Goal: Download file/media

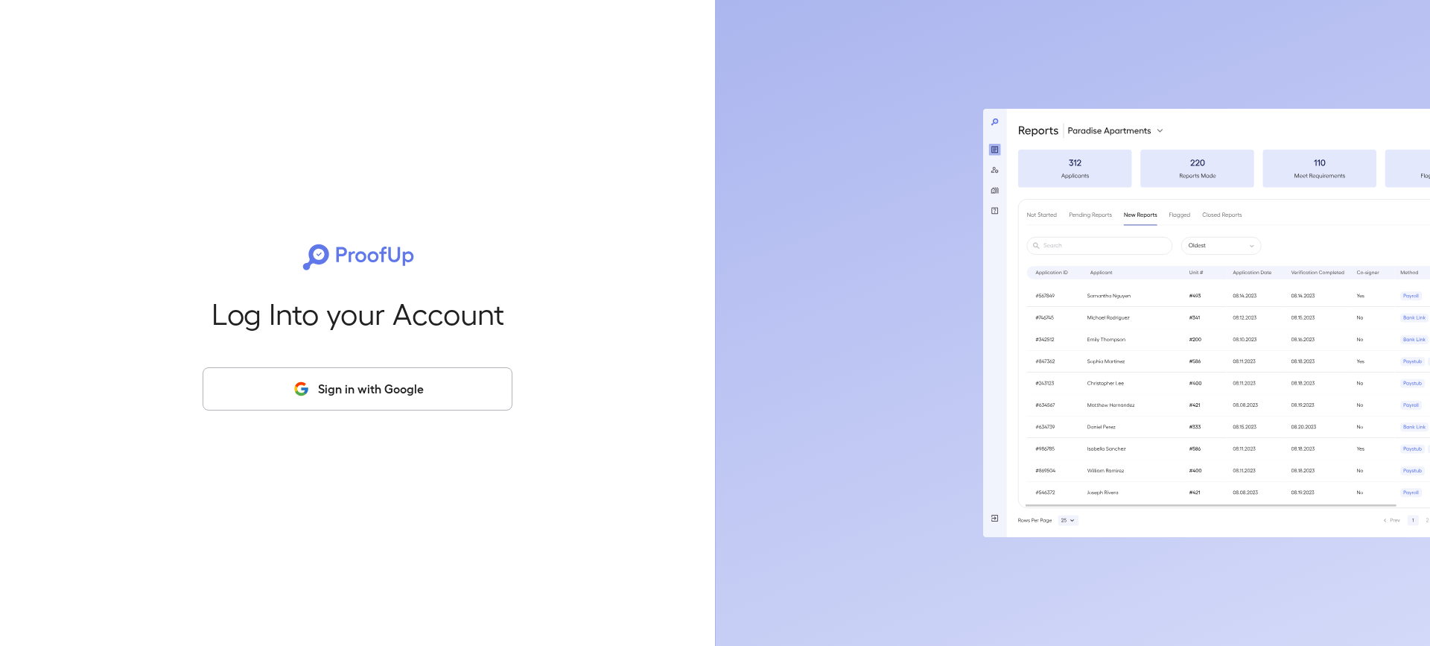
click at [359, 404] on button "Sign in with Google" at bounding box center [358, 388] width 310 height 43
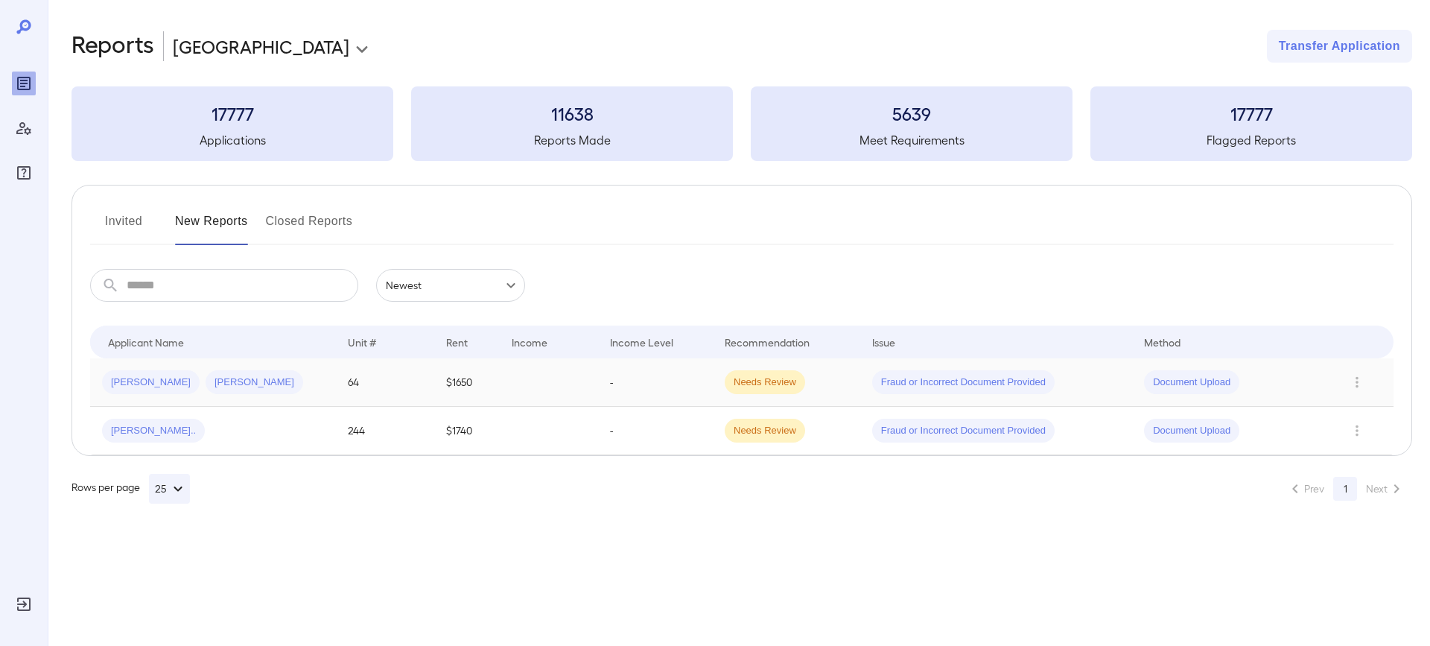
click at [765, 380] on span "Needs Review" at bounding box center [764, 382] width 80 height 14
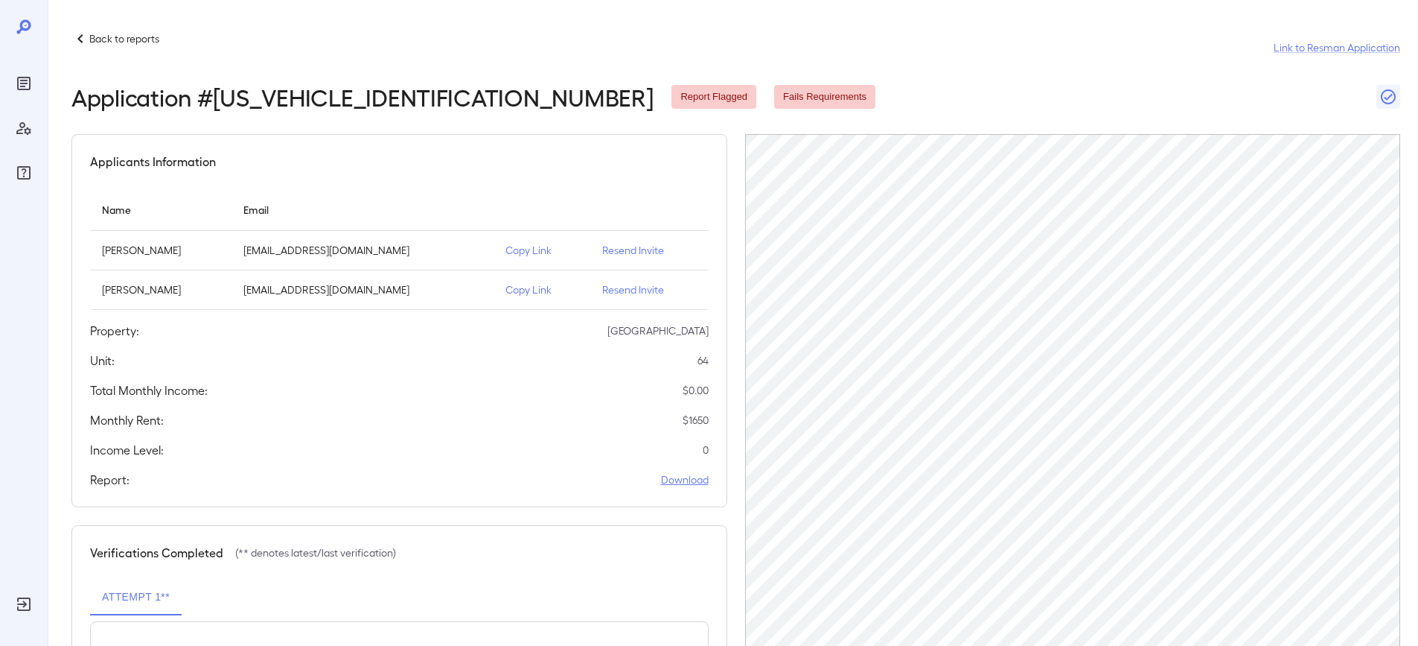
click at [697, 484] on link "Download" at bounding box center [685, 479] width 48 height 15
